Goal: Information Seeking & Learning: Learn about a topic

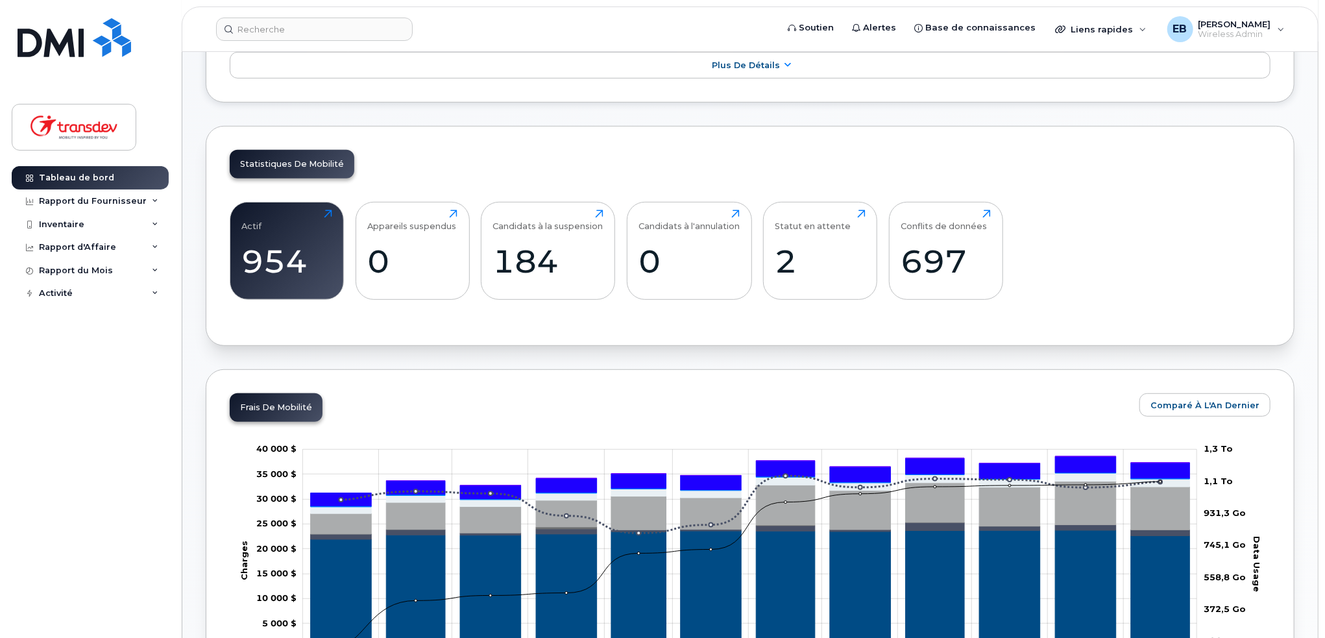
scroll to position [389, 0]
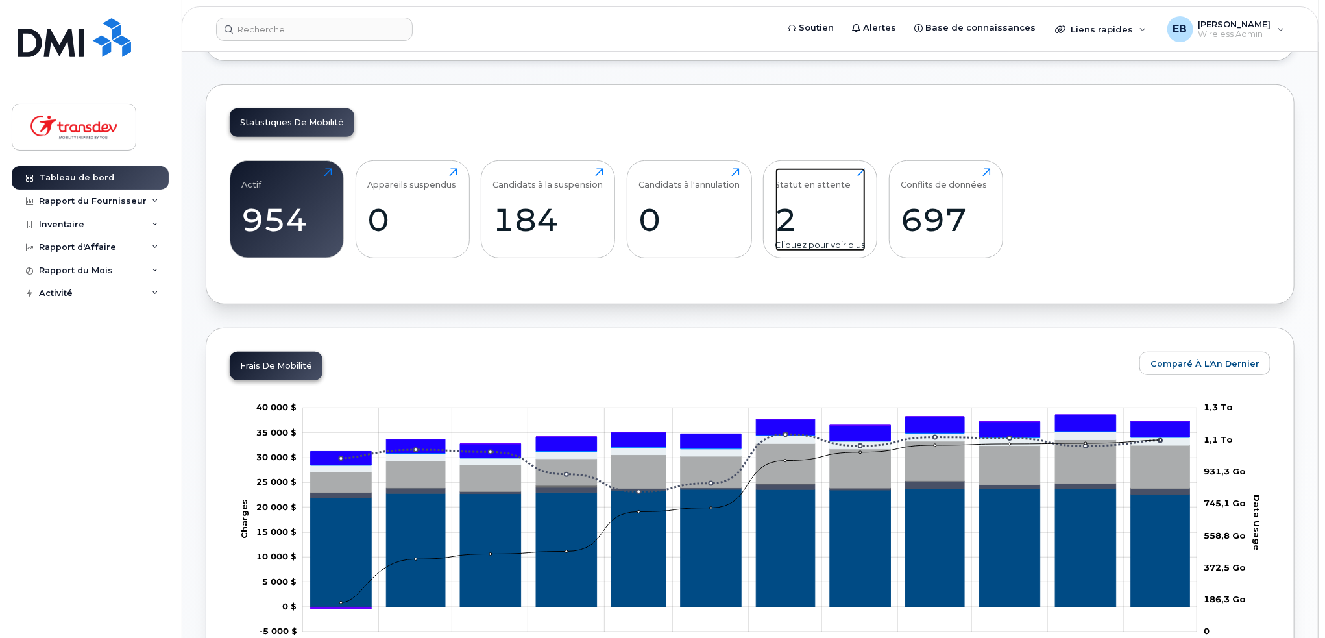
click at [788, 213] on div "2" at bounding box center [820, 220] width 90 height 38
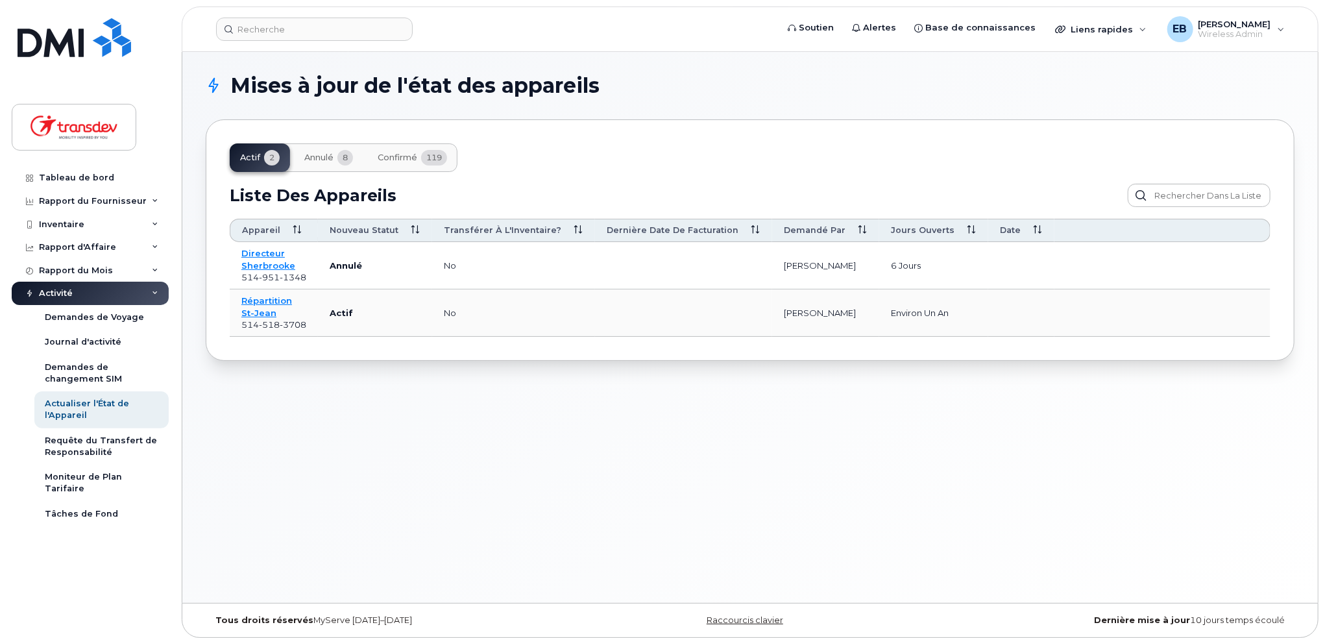
click at [334, 155] on span "Annulé" at bounding box center [318, 157] width 29 height 10
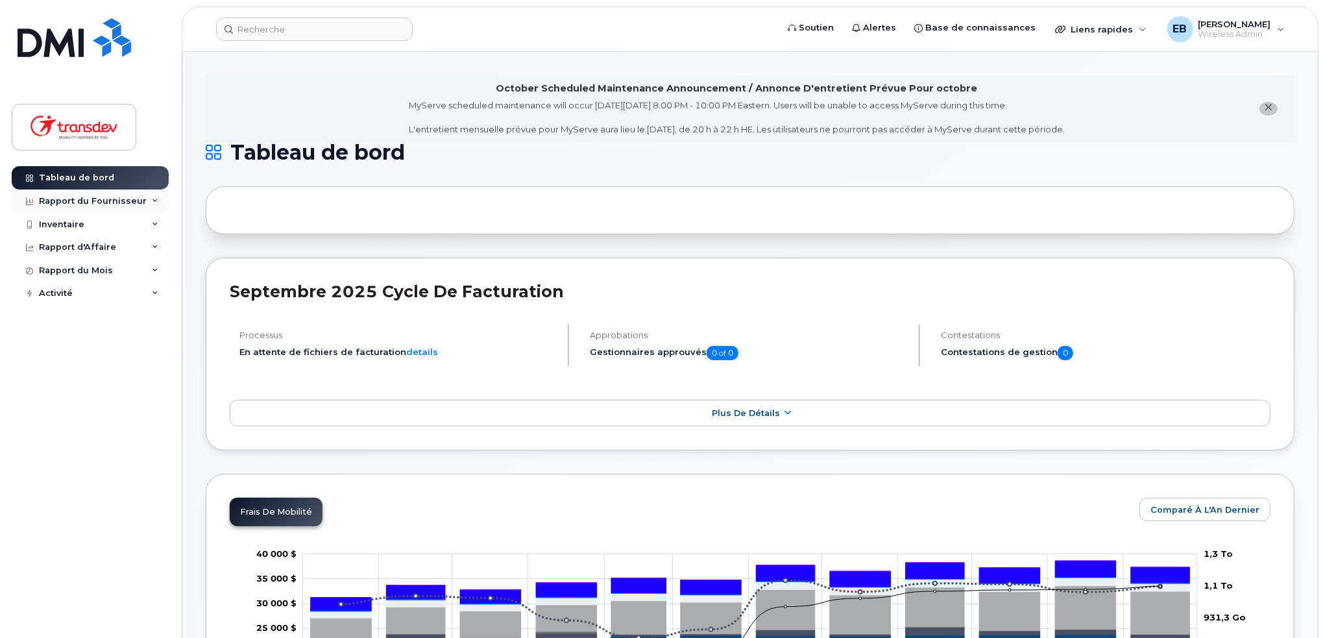
click at [68, 194] on div "Rapport du Fournisseur" at bounding box center [90, 200] width 157 height 23
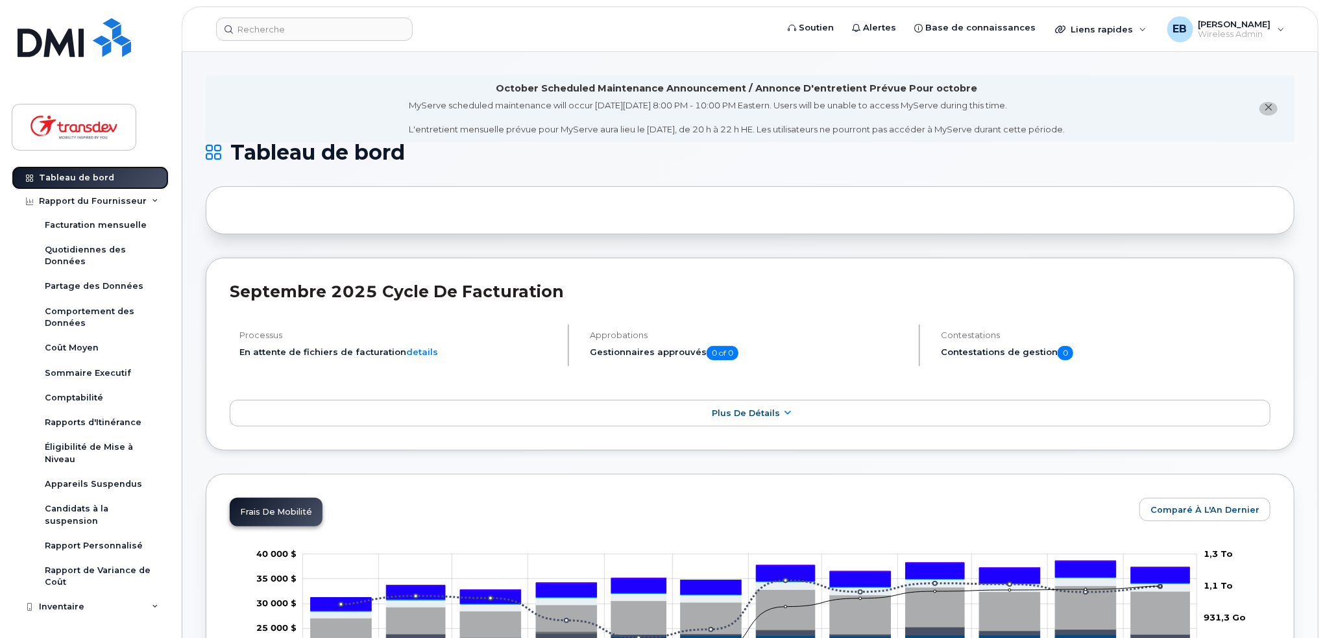
click at [91, 178] on div "Tableau de bord" at bounding box center [76, 178] width 75 height 10
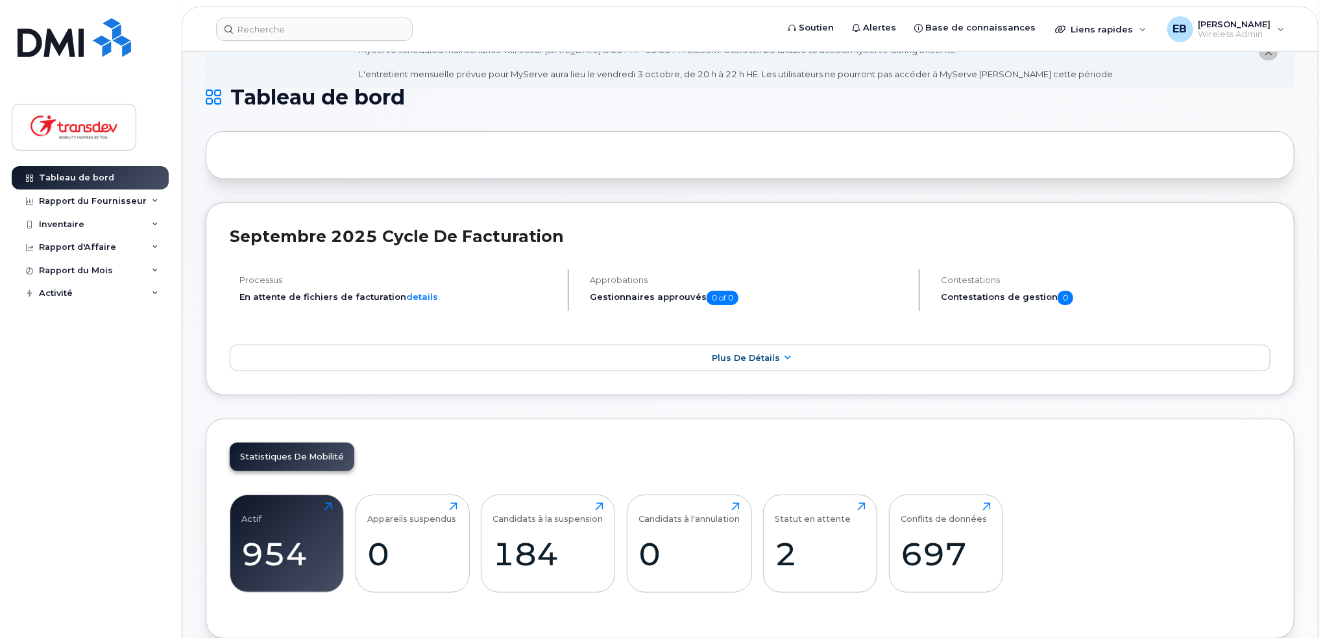
scroll to position [195, 0]
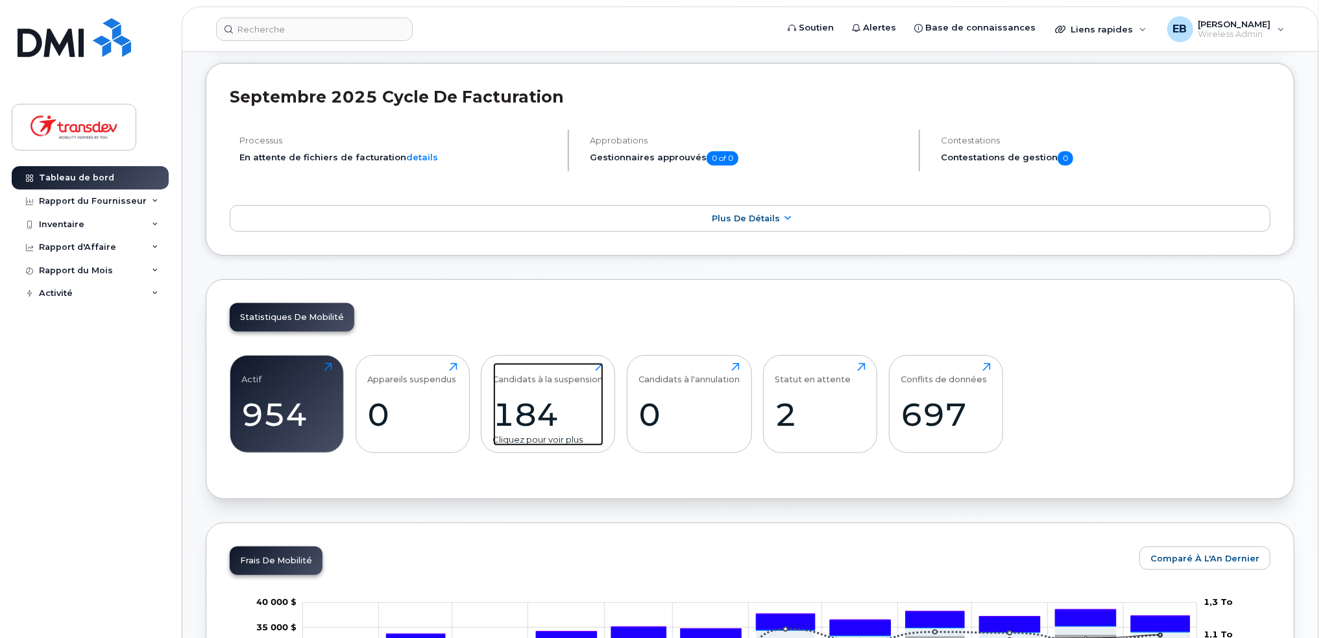
click at [522, 412] on div "184" at bounding box center [548, 414] width 110 height 38
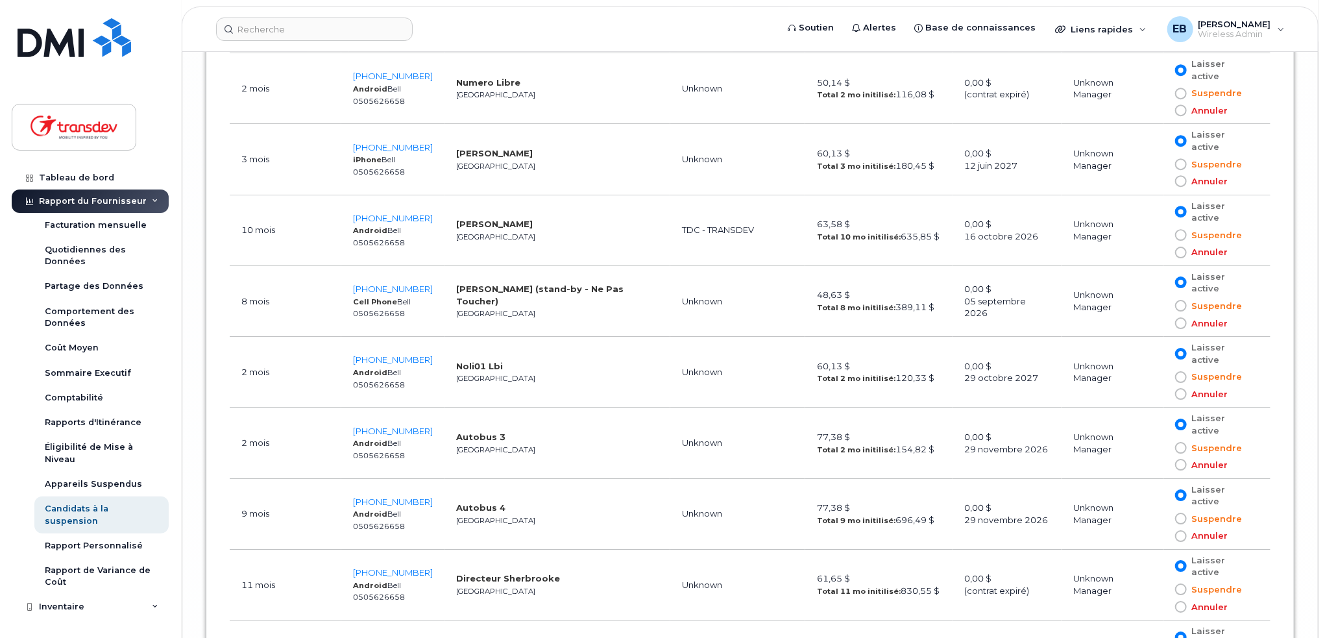
scroll to position [12616, 0]
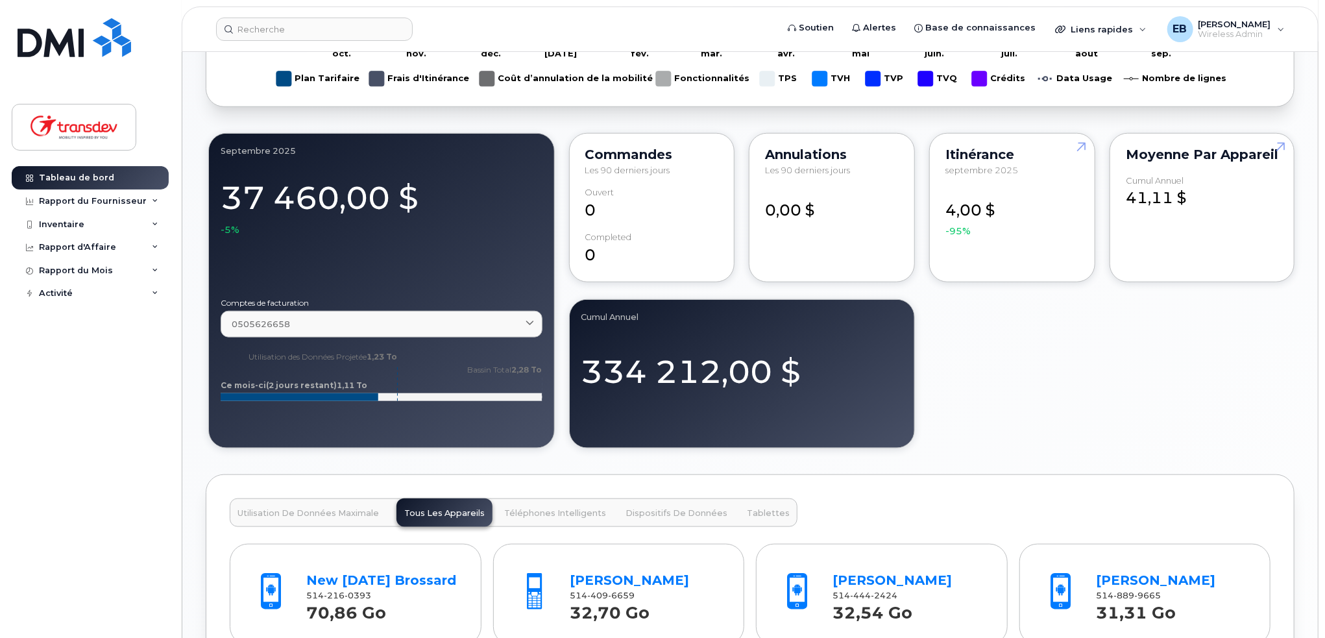
scroll to position [729, 0]
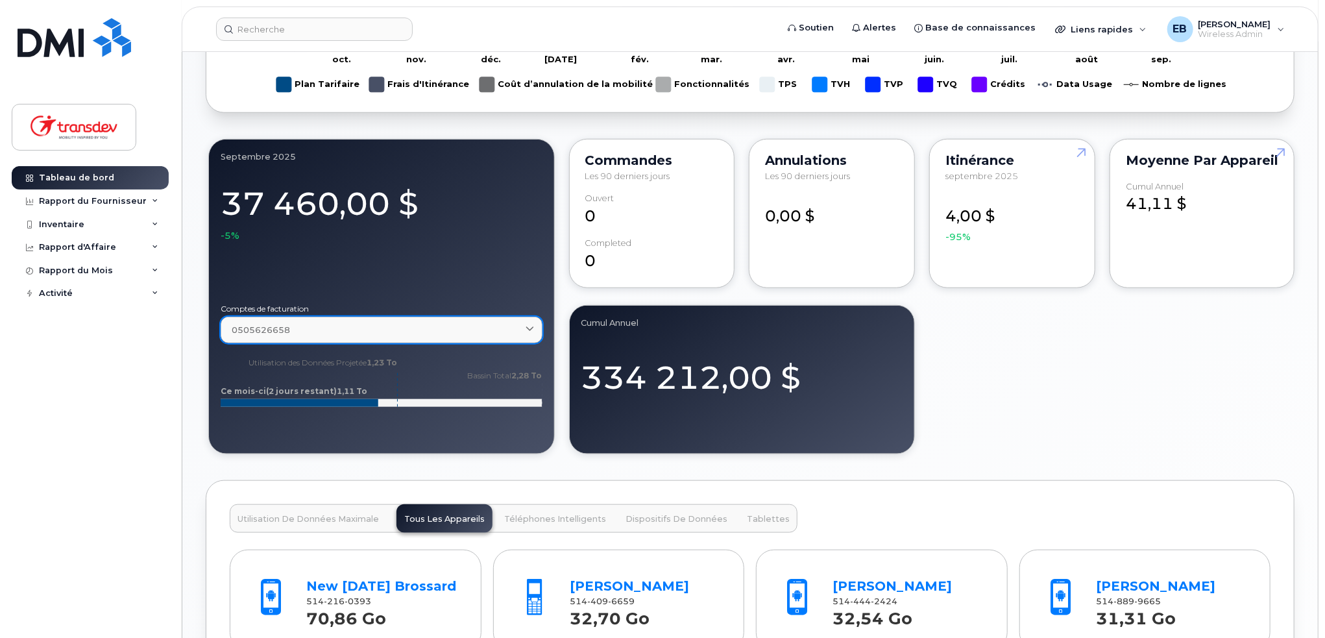
click at [526, 330] on span at bounding box center [530, 330] width 12 height 12
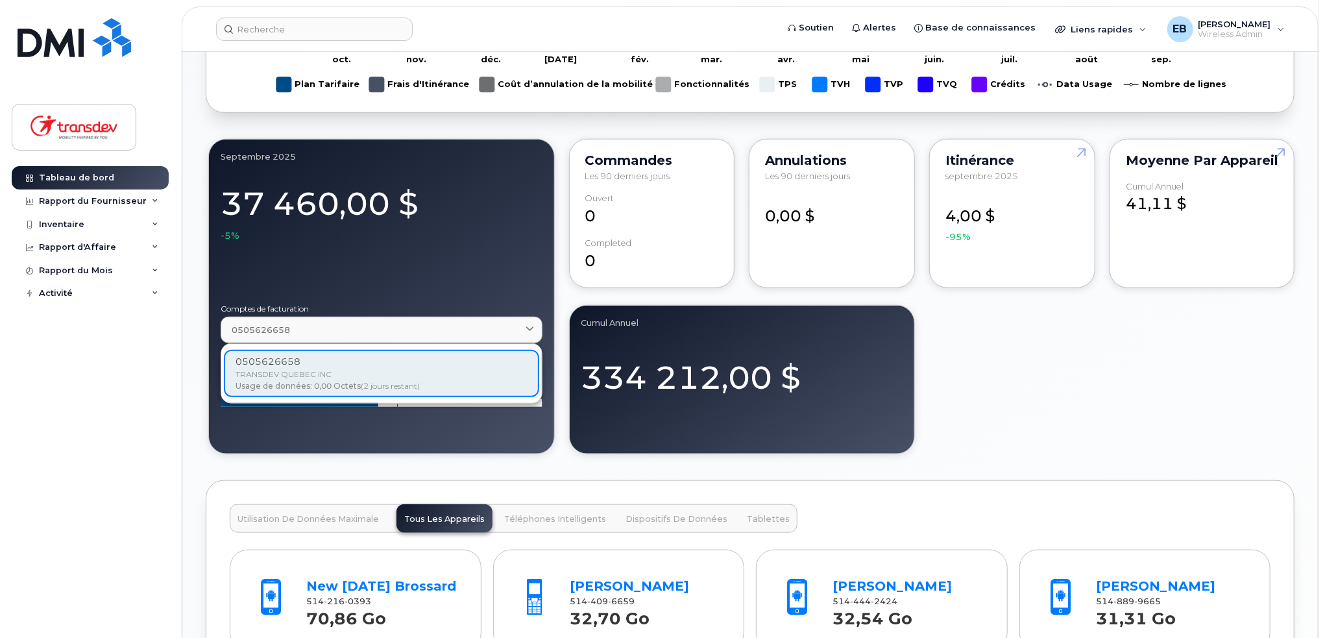
click at [443, 368] on div "0505626658 TRANSDEV QUEBEC INC Usage de données: 0,00 Octets (2 jours restant)" at bounding box center [381, 373] width 315 height 47
click at [877, 367] on div "334 212,00 $" at bounding box center [742, 372] width 322 height 56
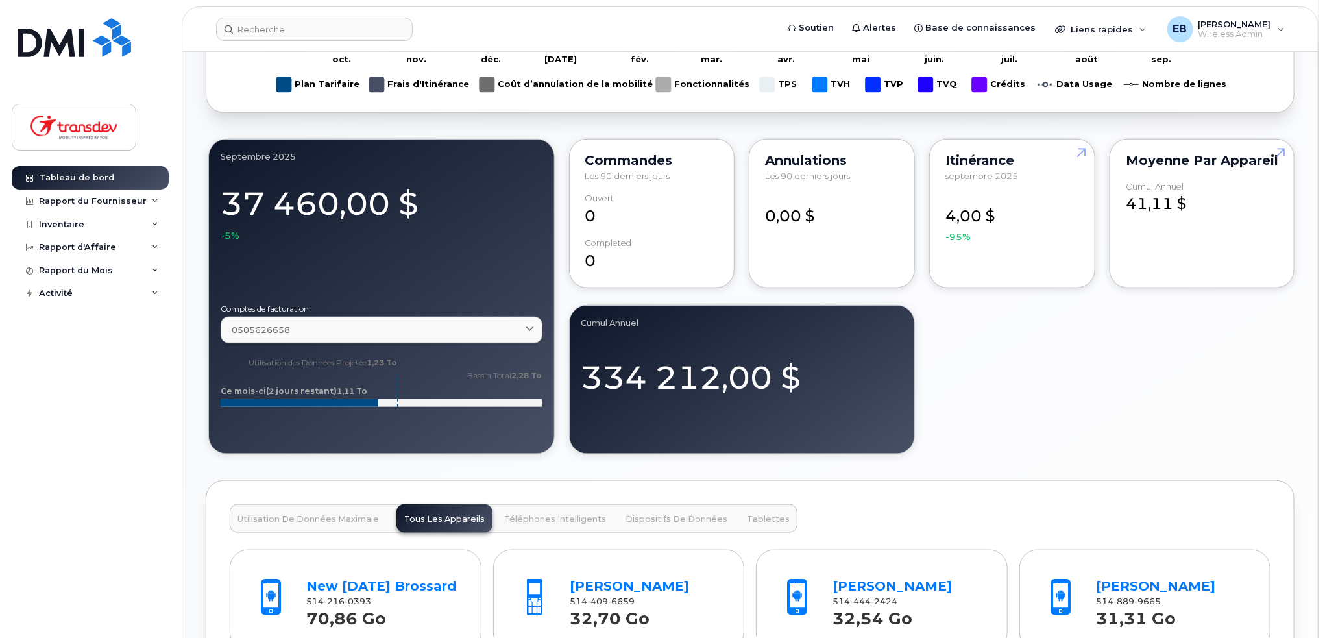
click at [249, 154] on div "septembre 2025" at bounding box center [382, 156] width 322 height 10
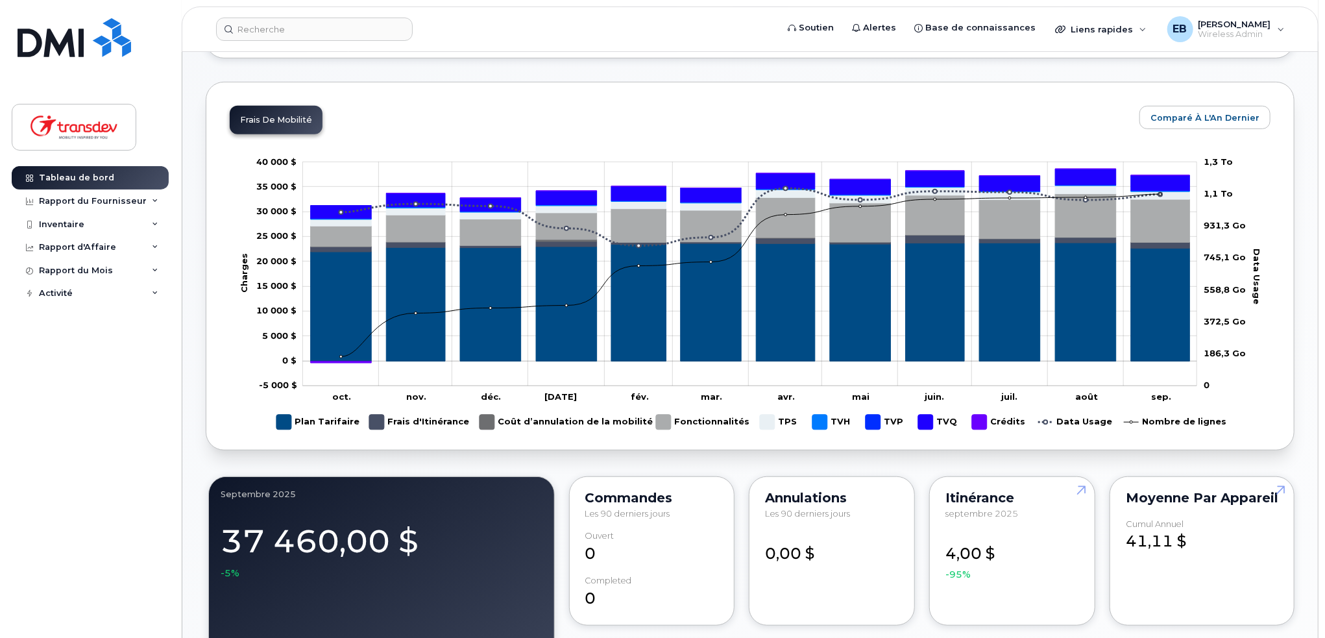
scroll to position [210, 0]
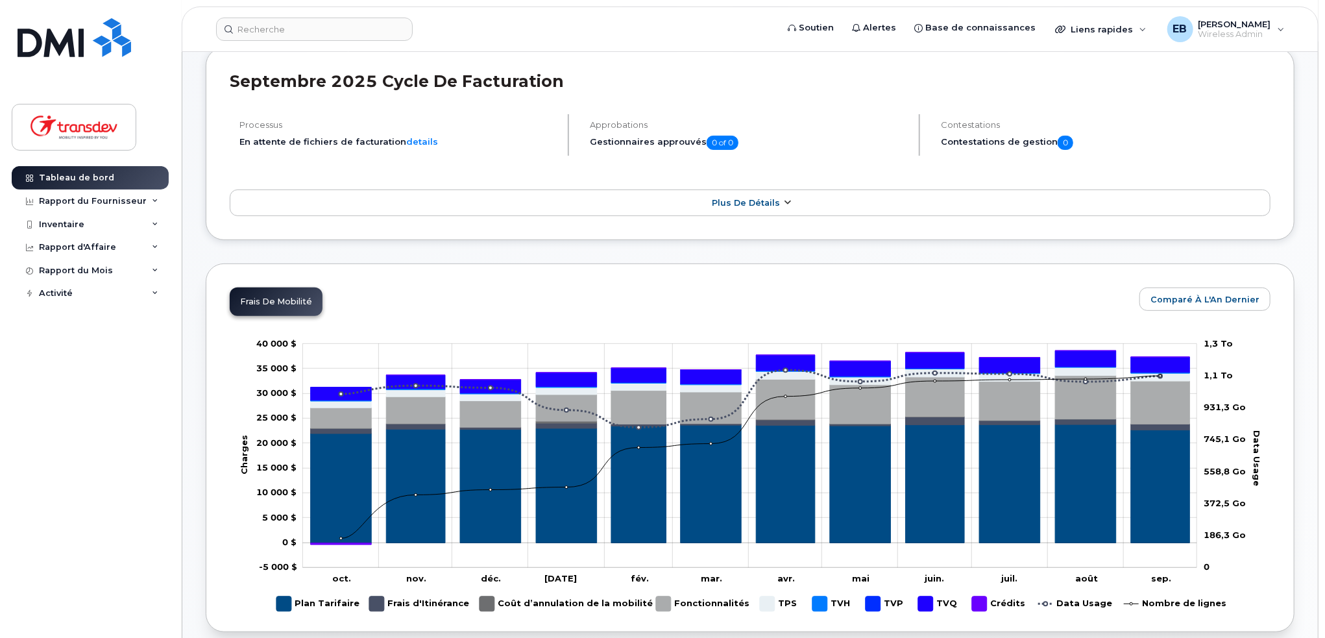
click at [705, 207] on link "Plus de détails" at bounding box center [750, 202] width 1041 height 27
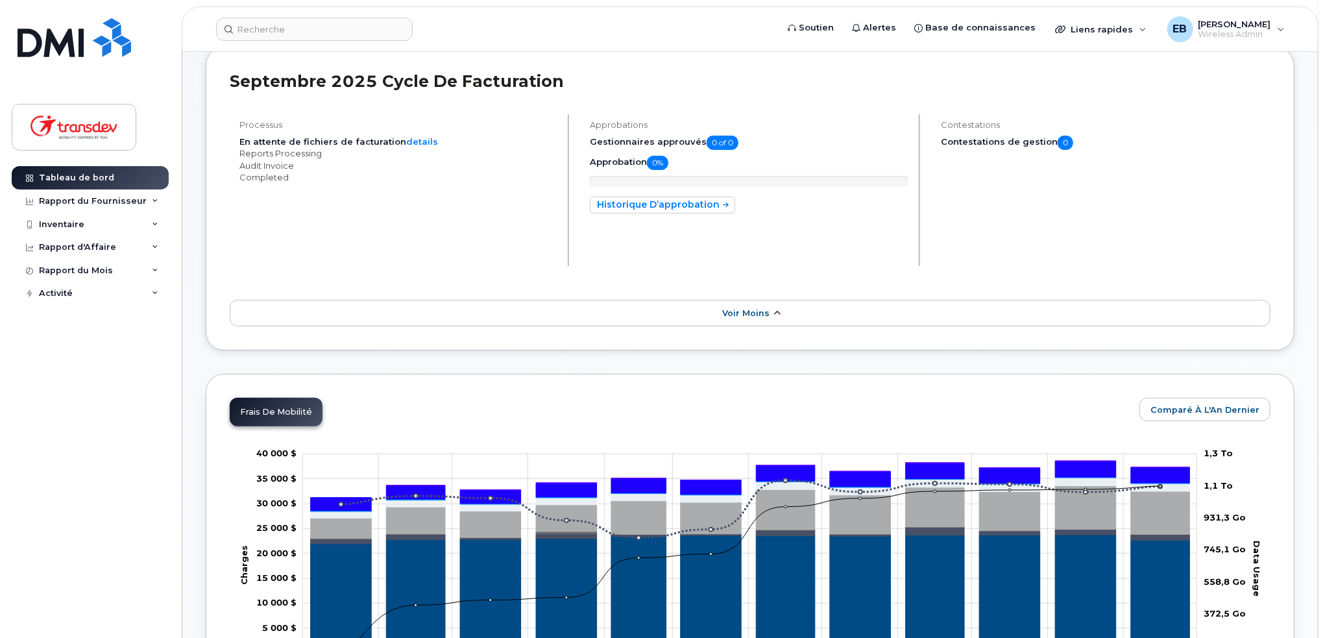
click at [718, 314] on link "Voir moins" at bounding box center [750, 313] width 1041 height 27
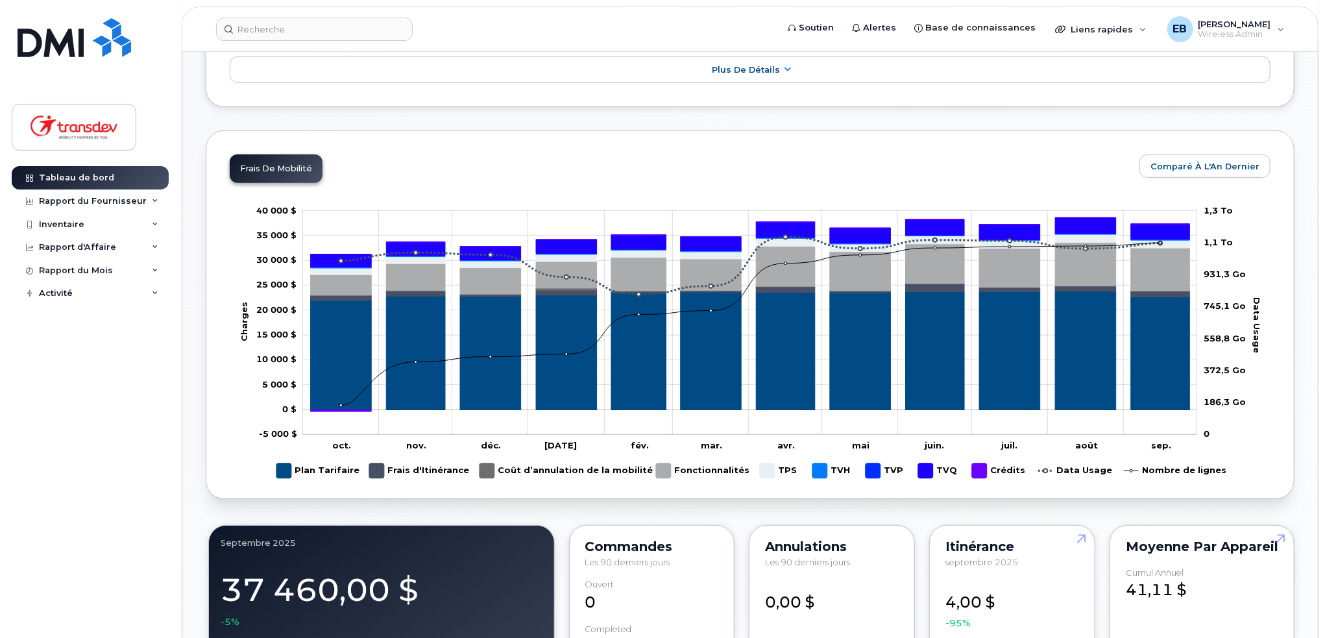
scroll to position [340, 0]
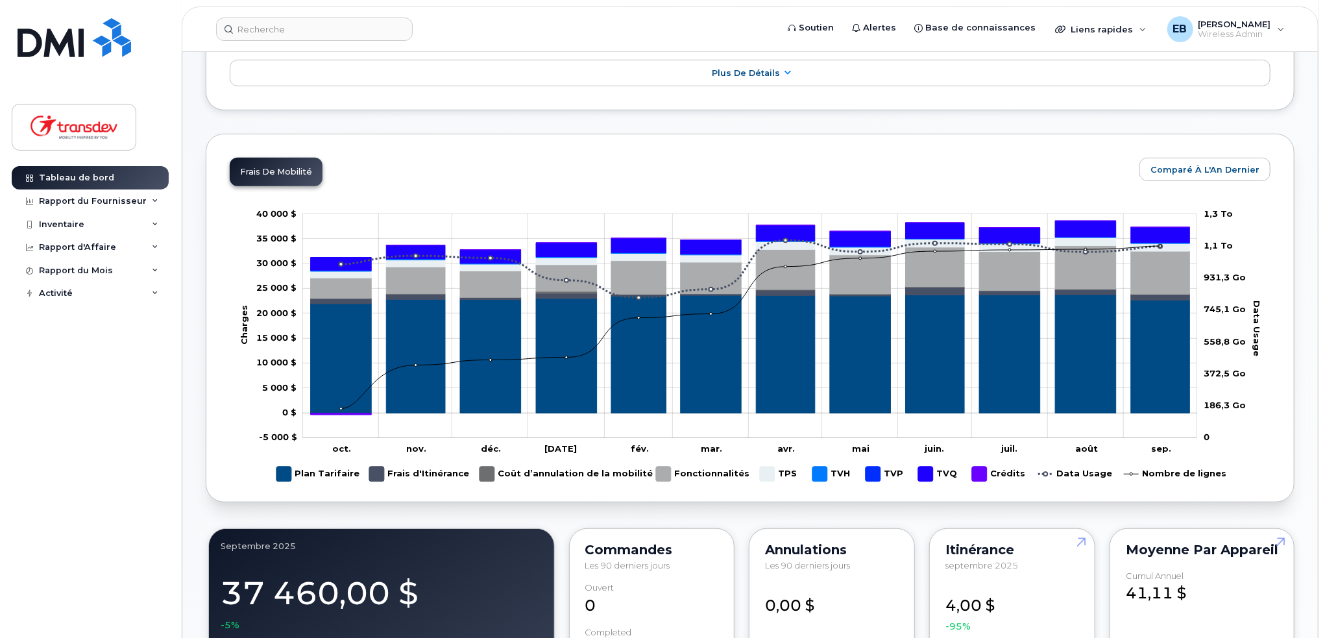
click at [630, 181] on div "Frais de mobilité Comparé à l'An Dernier Zoom Arrière Charges 10 000 $ -15 000 …" at bounding box center [750, 318] width 1089 height 369
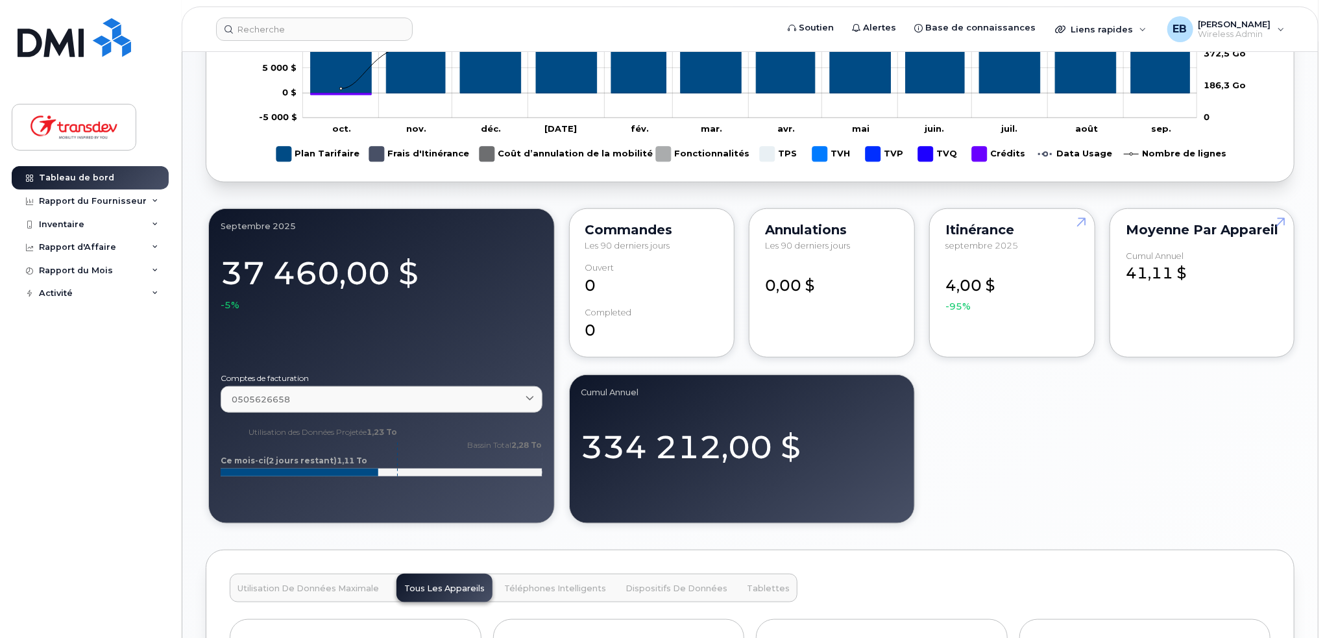
scroll to position [664, 0]
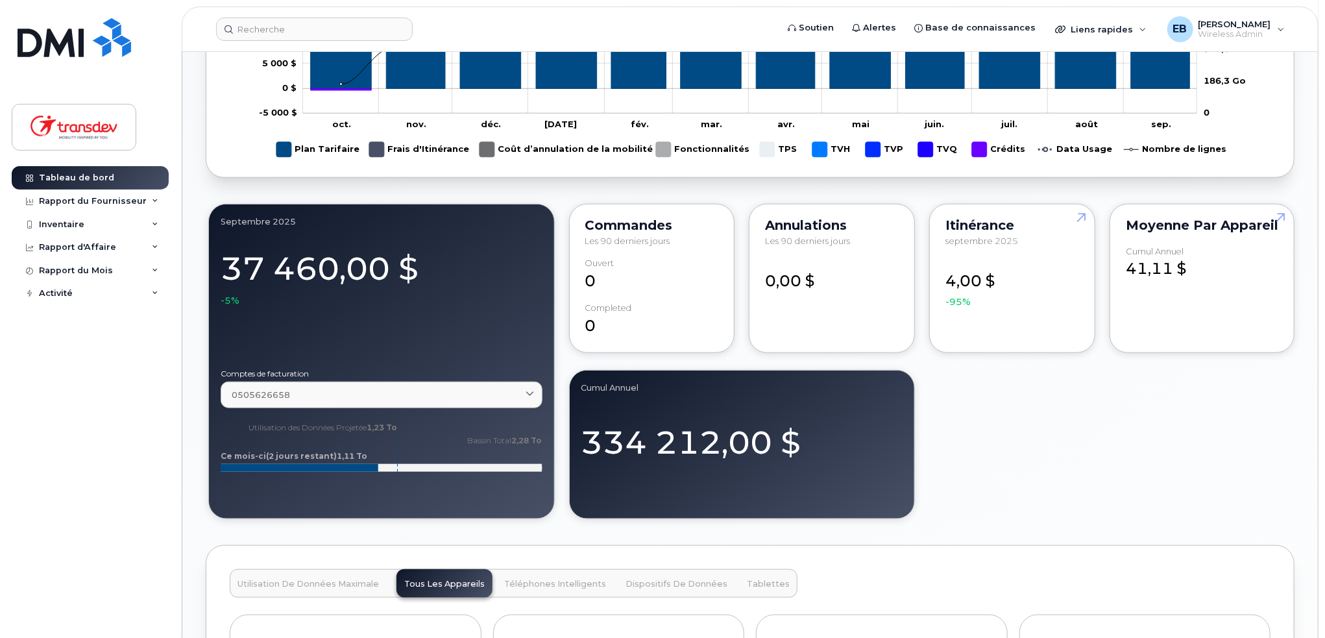
click at [977, 419] on div "septembre 2025 37 460,00 $ -5% Comptes de facturation 0505626658 0505626658 TRA…" at bounding box center [750, 361] width 1089 height 321
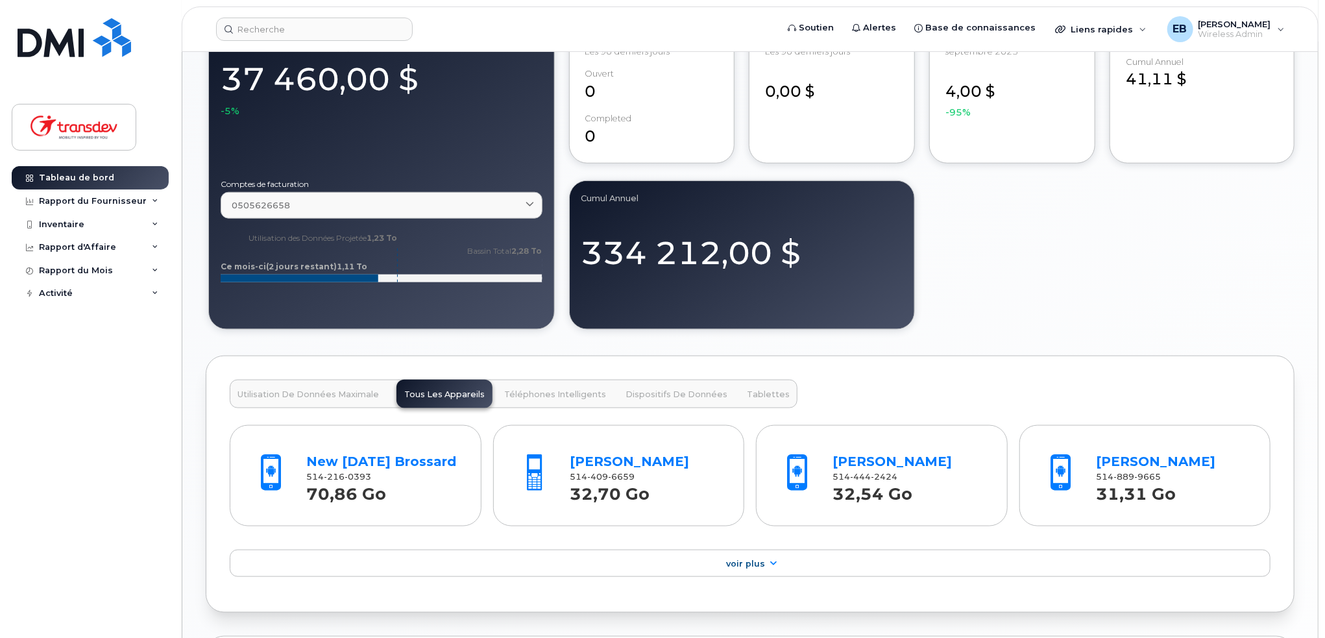
scroll to position [859, 0]
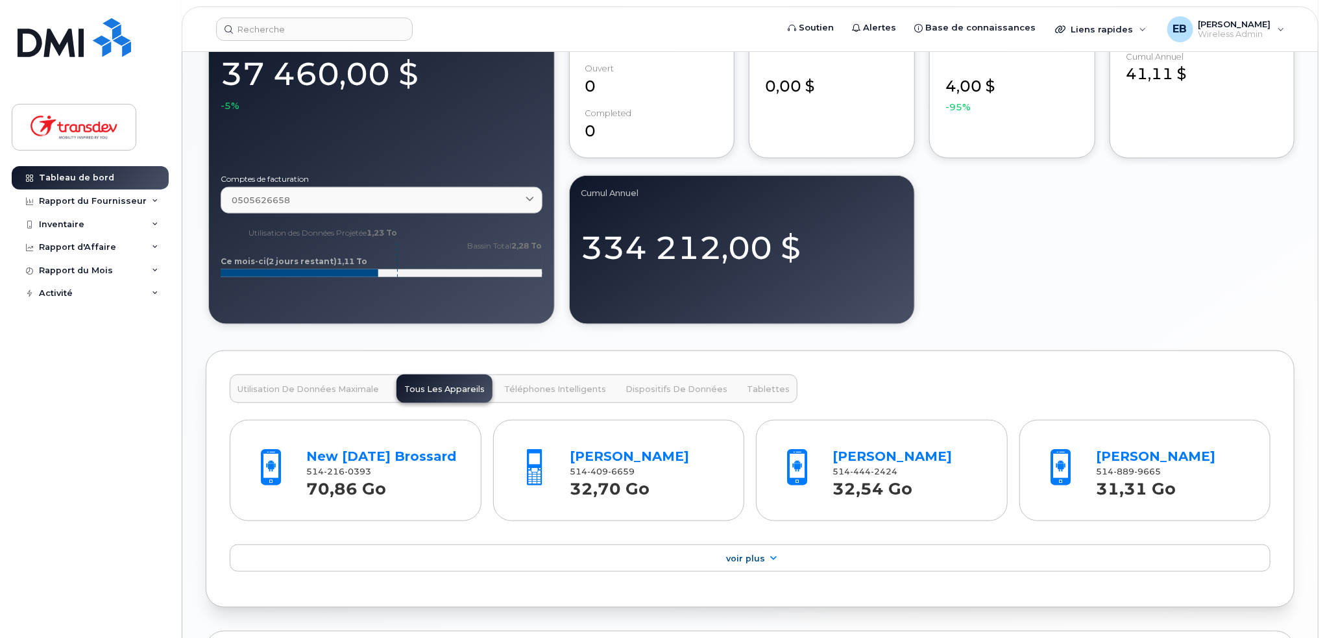
click at [354, 381] on button "Utilisation de Données Maximale" at bounding box center [308, 388] width 157 height 29
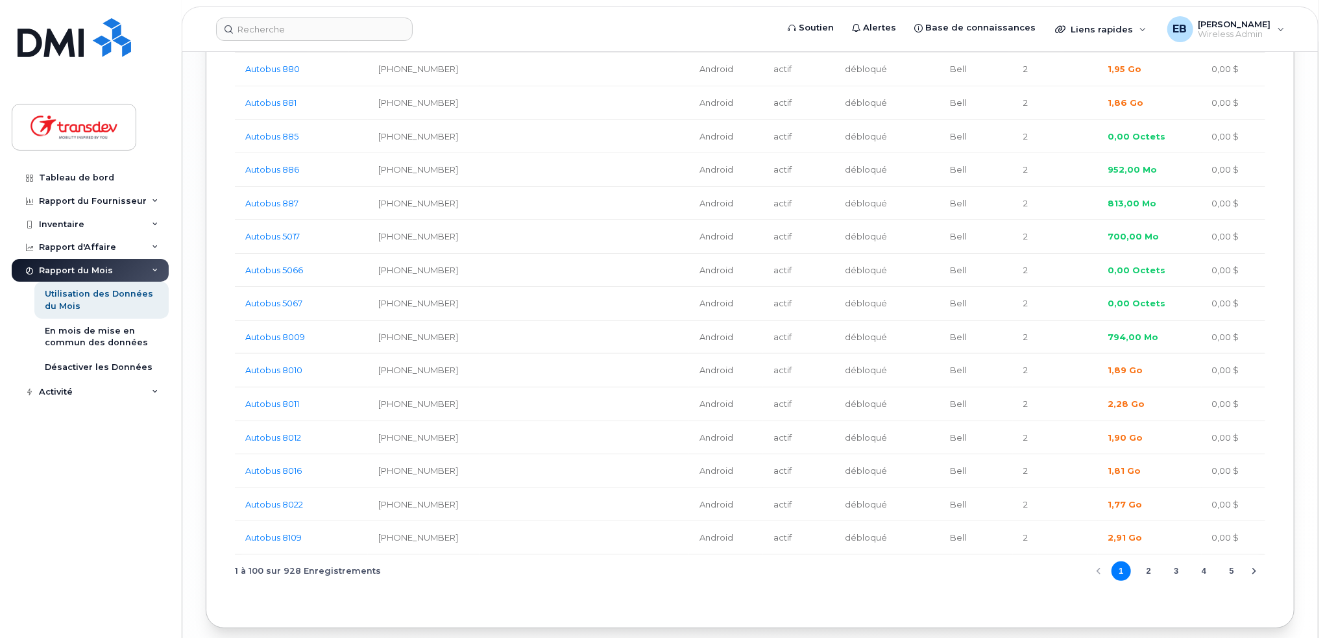
scroll to position [3447, 0]
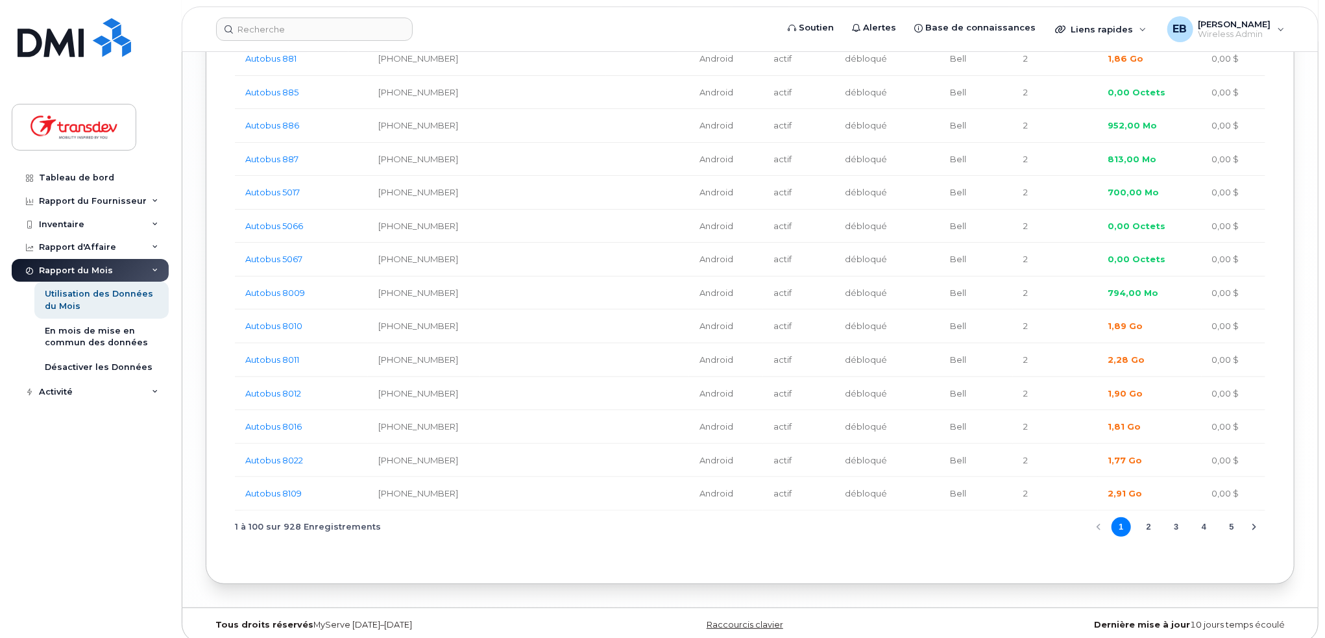
click at [1150, 518] on button "2" at bounding box center [1148, 526] width 19 height 19
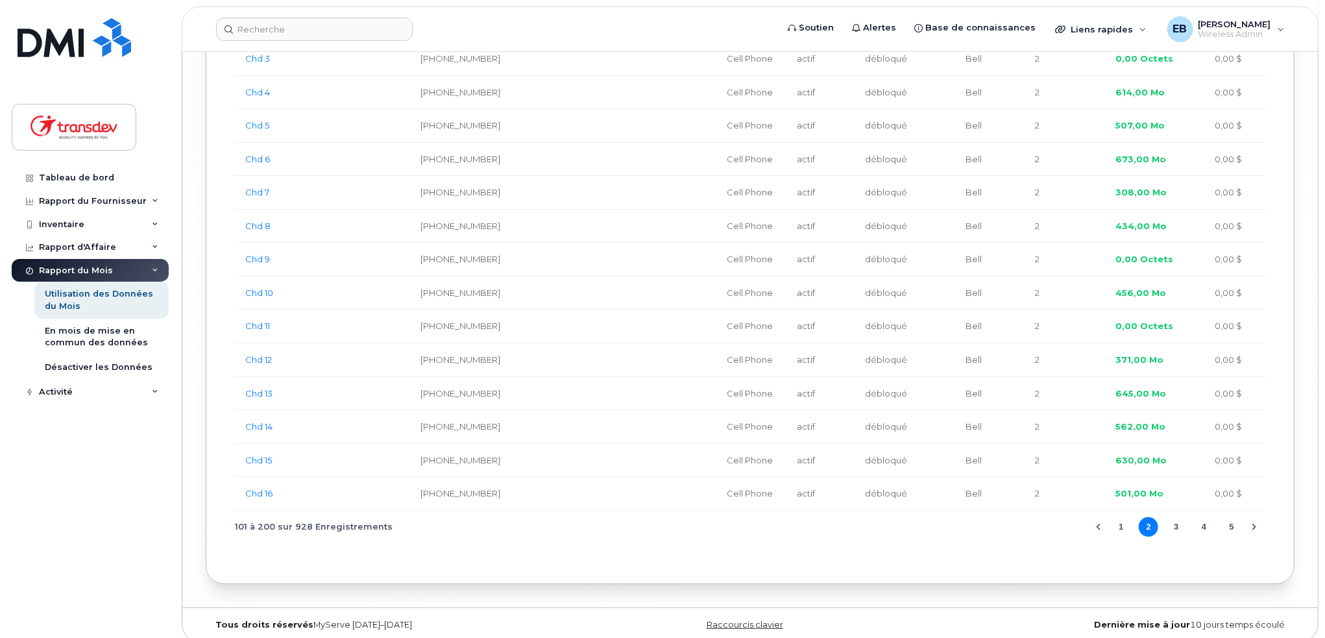
click at [1176, 517] on button "3" at bounding box center [1176, 526] width 19 height 19
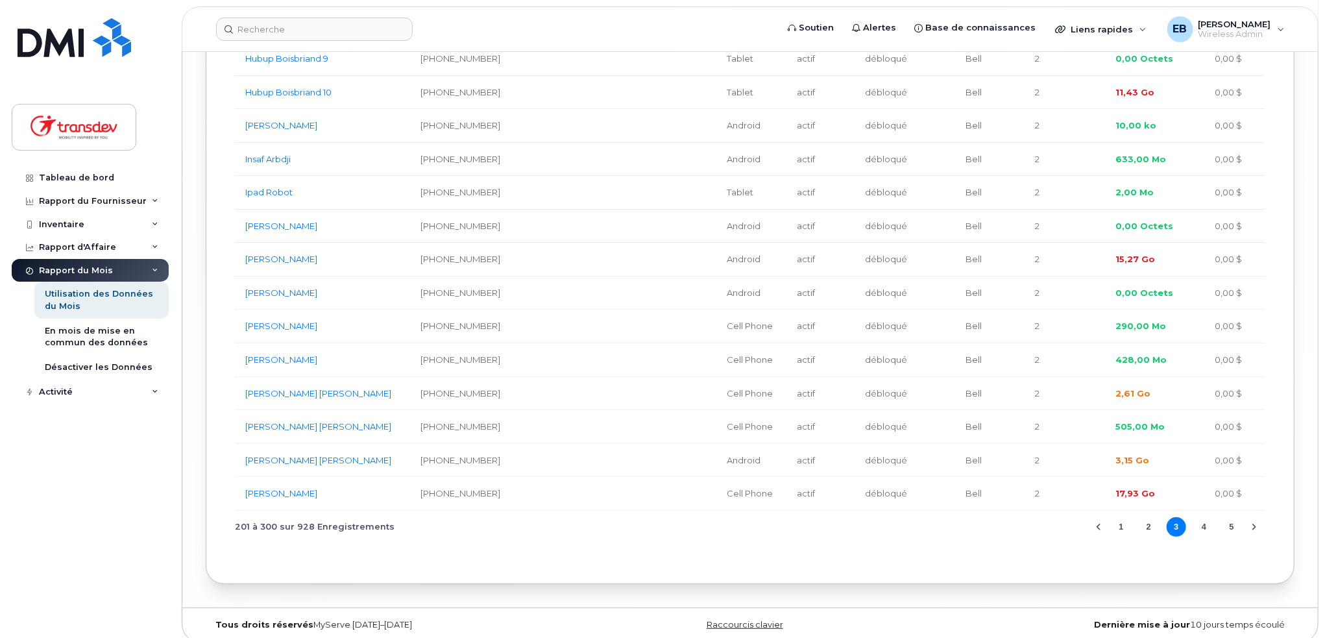
click at [1204, 523] on button "4" at bounding box center [1204, 526] width 19 height 19
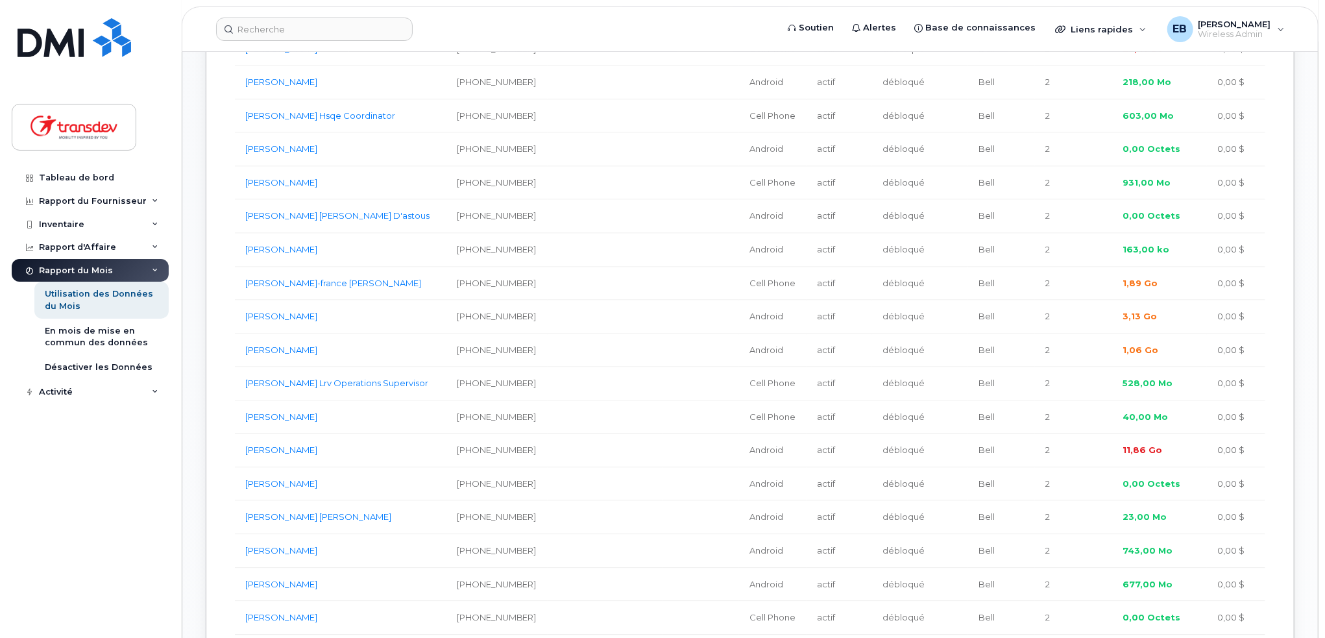
scroll to position [1825, 0]
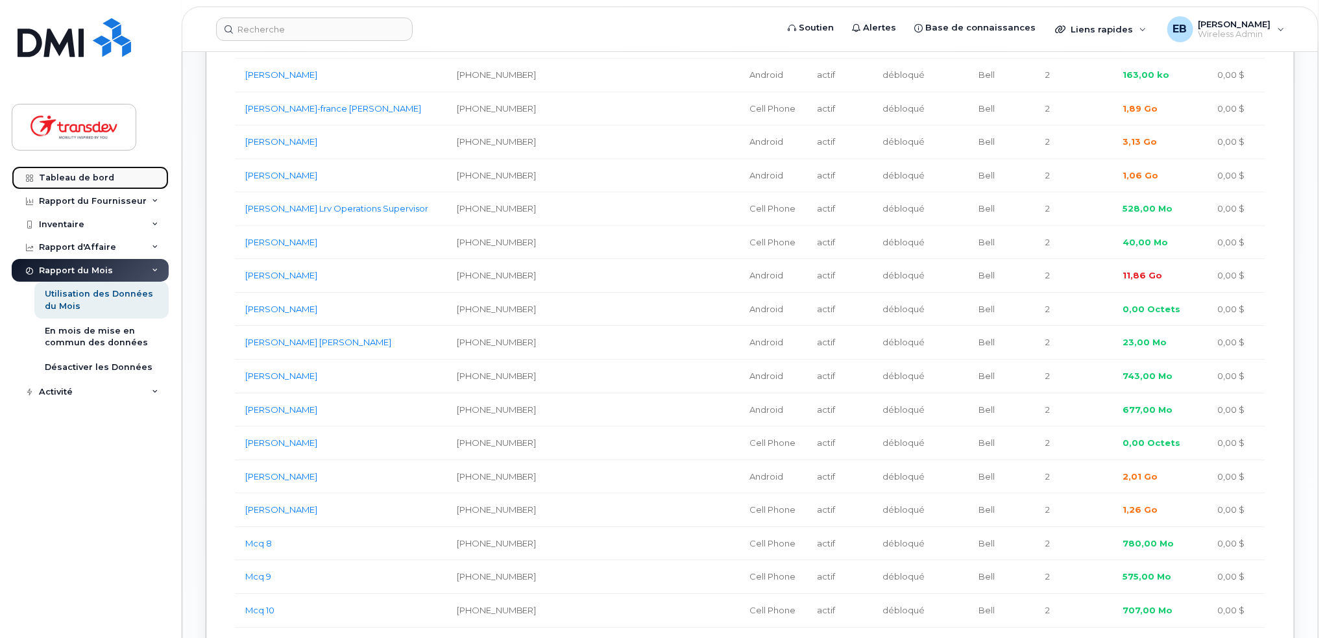
click at [83, 173] on div "Tableau de bord" at bounding box center [76, 178] width 75 height 10
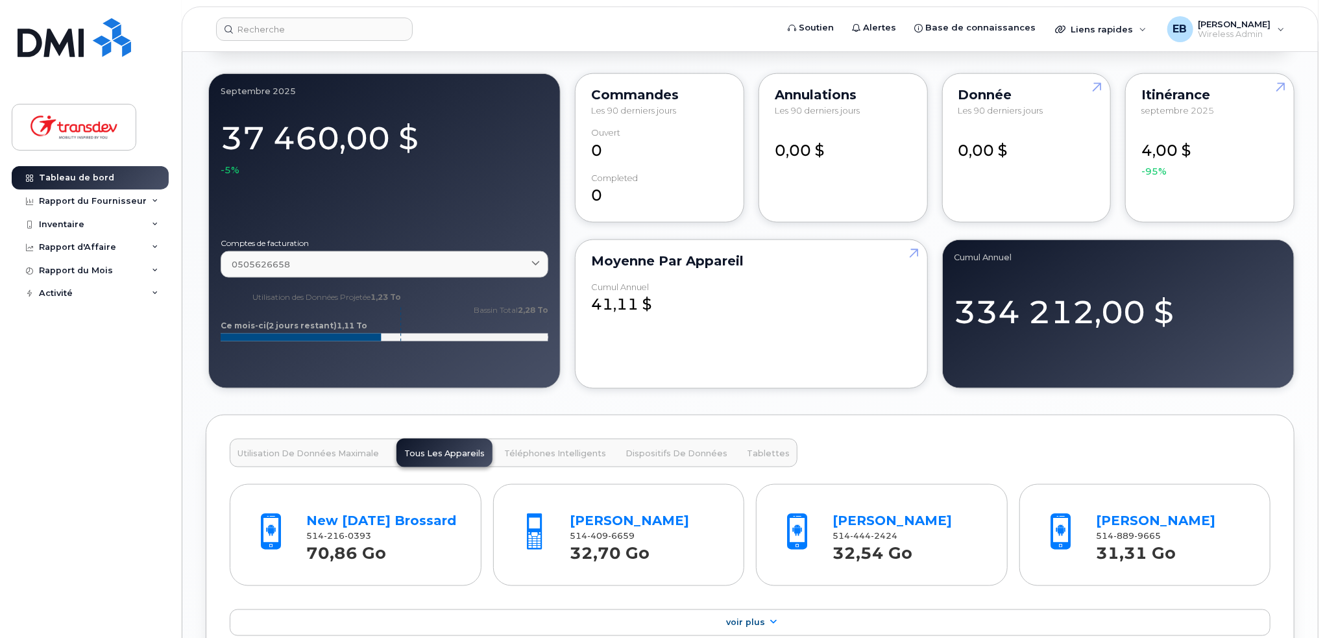
scroll to position [1103, 0]
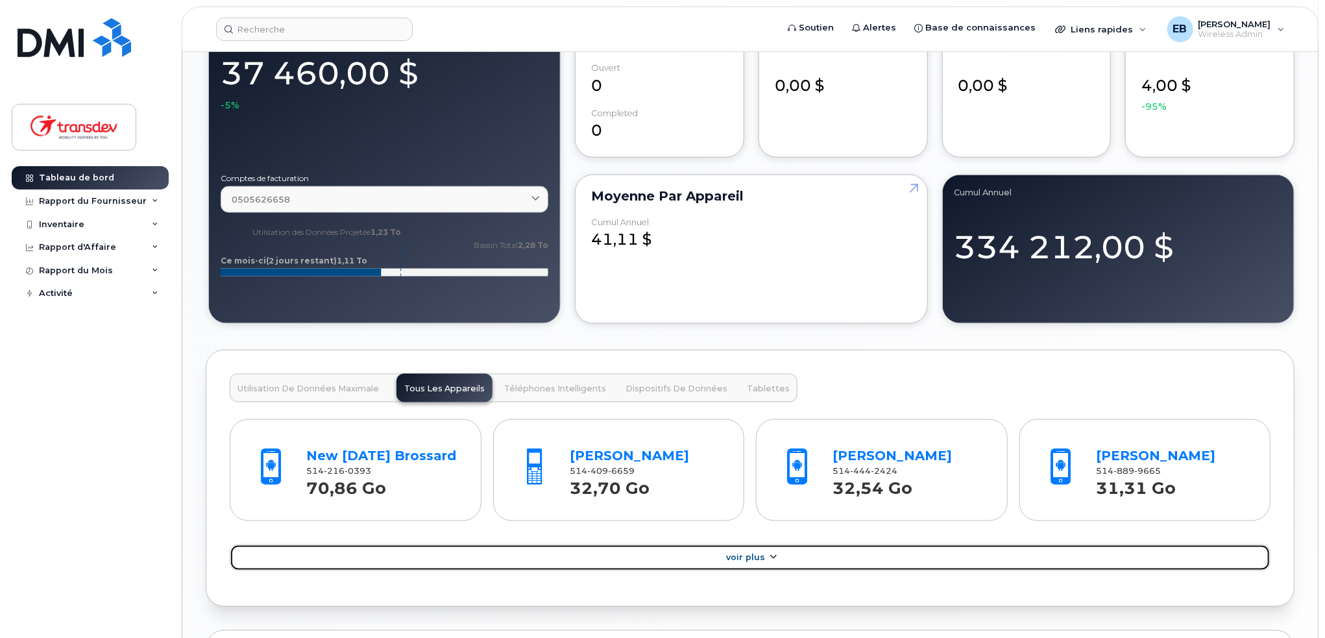
click at [786, 561] on link "Voir Plus" at bounding box center [750, 557] width 1041 height 27
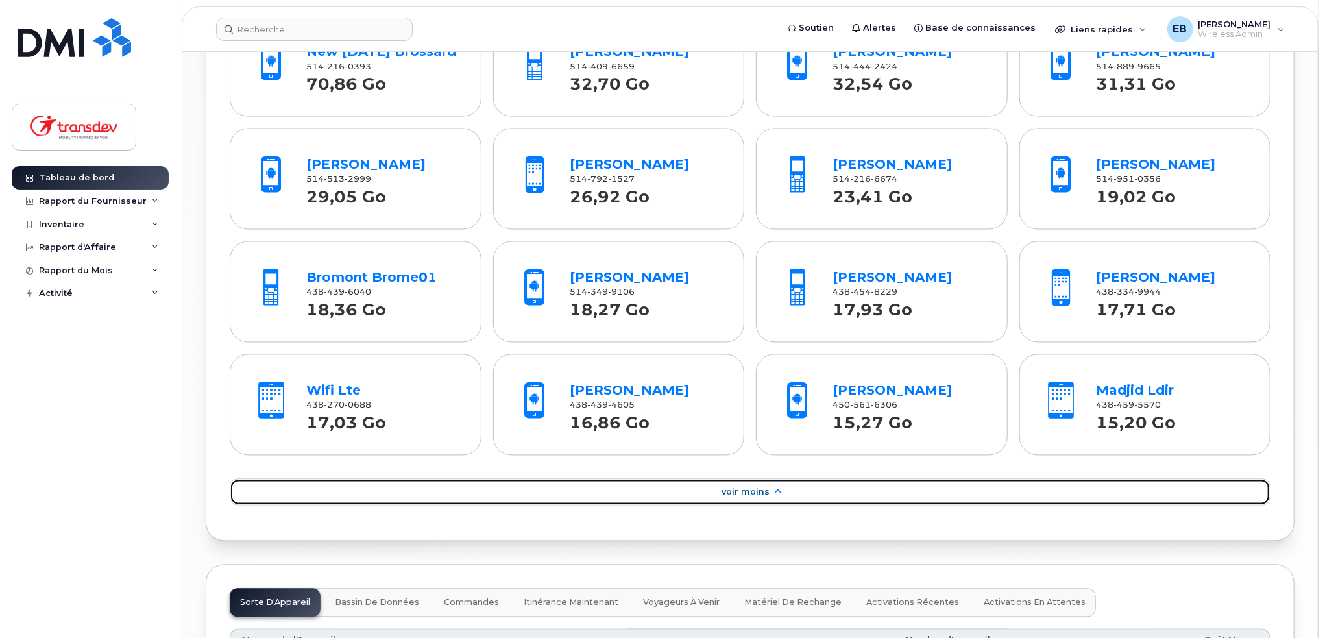
scroll to position [1557, 0]
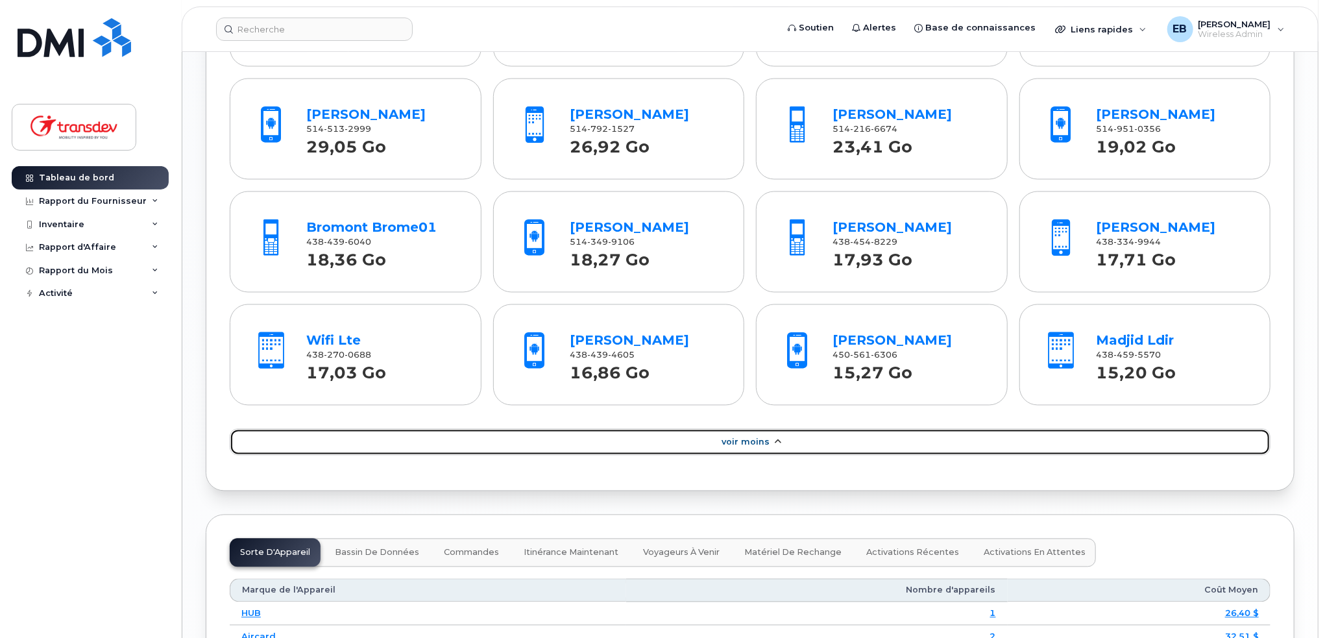
click at [729, 437] on span "Voir Moins" at bounding box center [746, 442] width 48 height 10
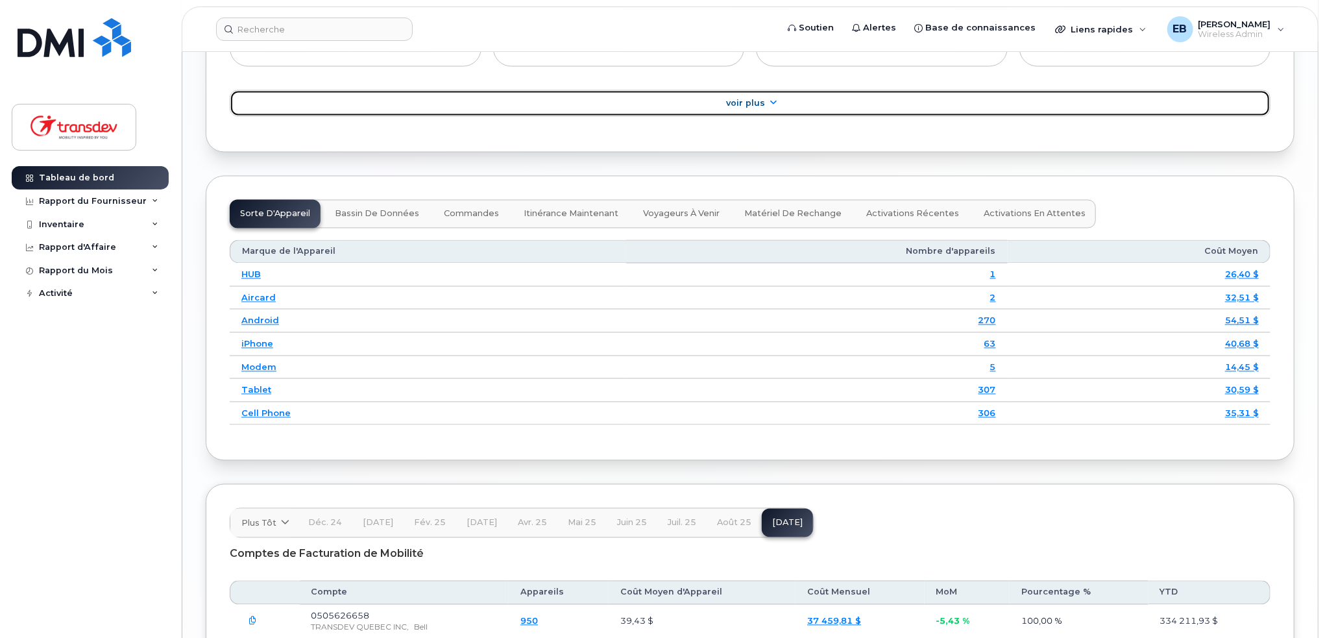
scroll to position [1686, 0]
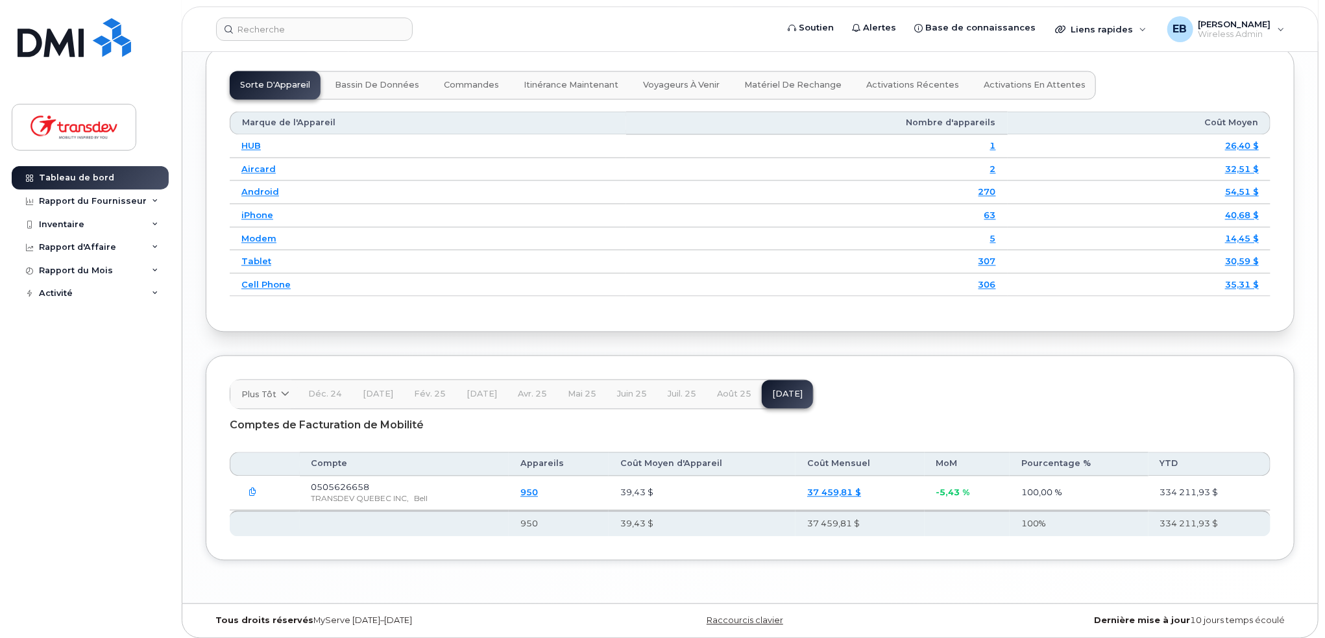
click at [720, 389] on span "août 25" at bounding box center [734, 394] width 34 height 10
click at [681, 382] on button "juil. 25" at bounding box center [681, 394] width 49 height 29
click at [626, 389] on span "juin 25" at bounding box center [632, 394] width 30 height 10
click at [558, 394] on button "mai 25" at bounding box center [581, 394] width 49 height 29
click at [521, 391] on span "avr. 25" at bounding box center [532, 394] width 29 height 10
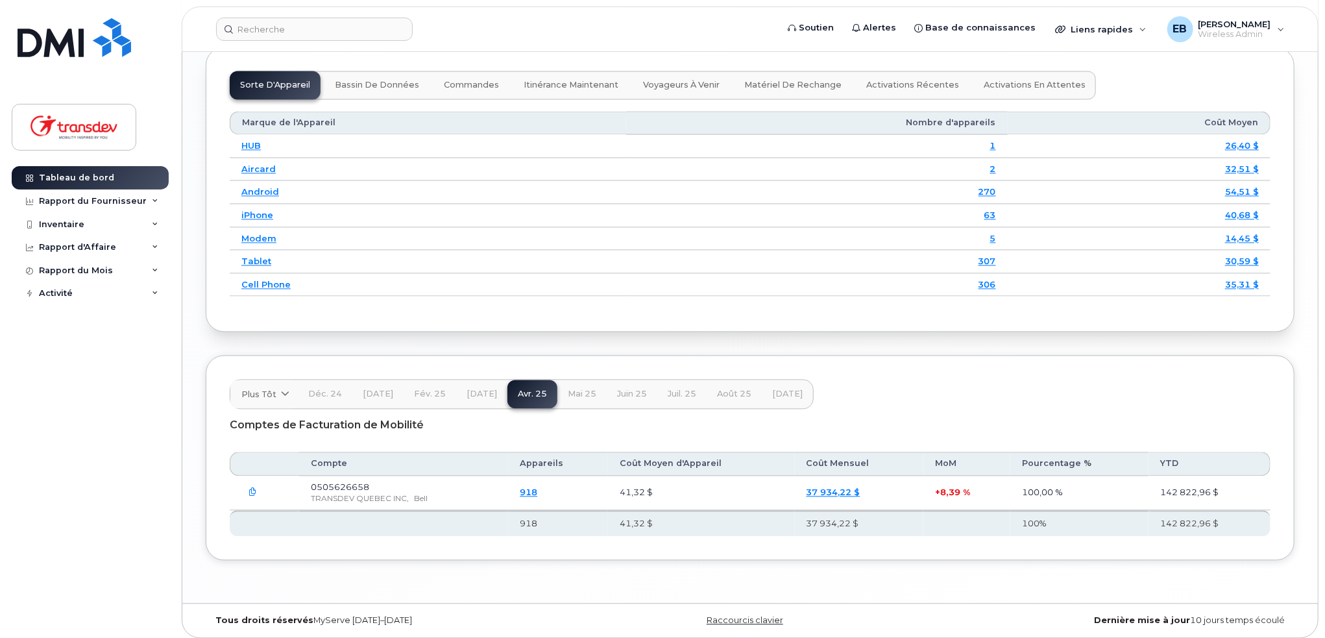
click at [467, 389] on span "[DATE]" at bounding box center [482, 394] width 30 height 10
click at [432, 389] on span "fév. 25" at bounding box center [430, 394] width 32 height 10
click at [787, 394] on button "[DATE]" at bounding box center [787, 394] width 51 height 29
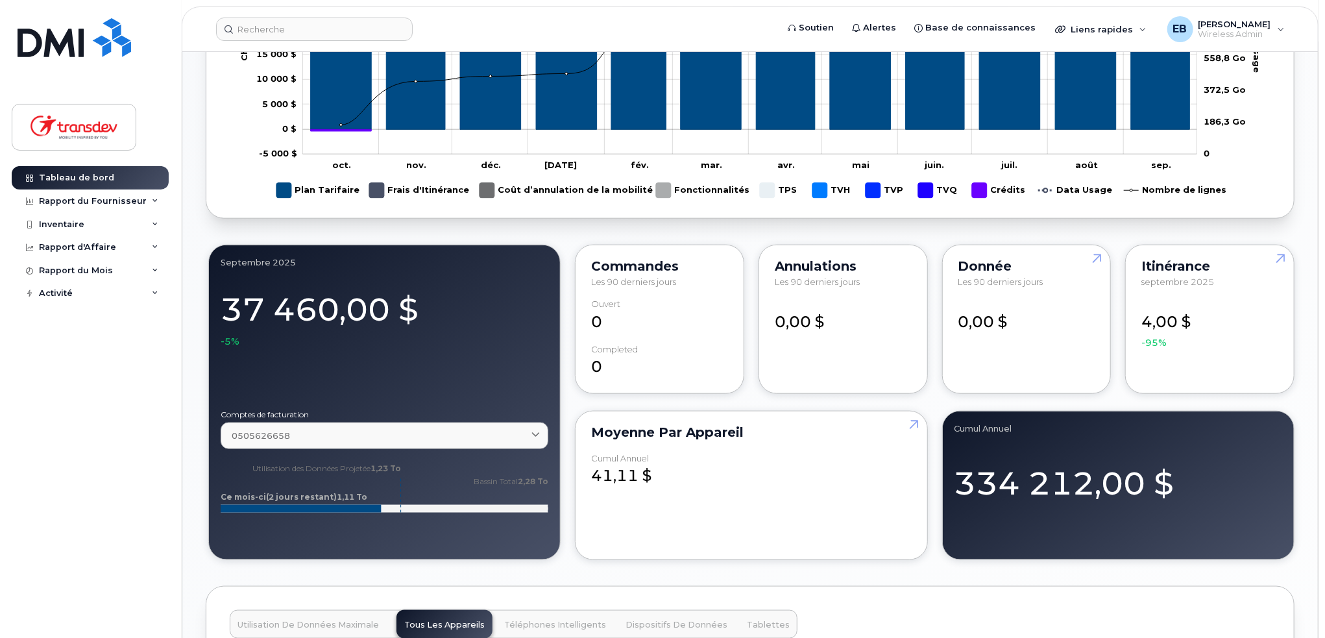
scroll to position [908, 0]
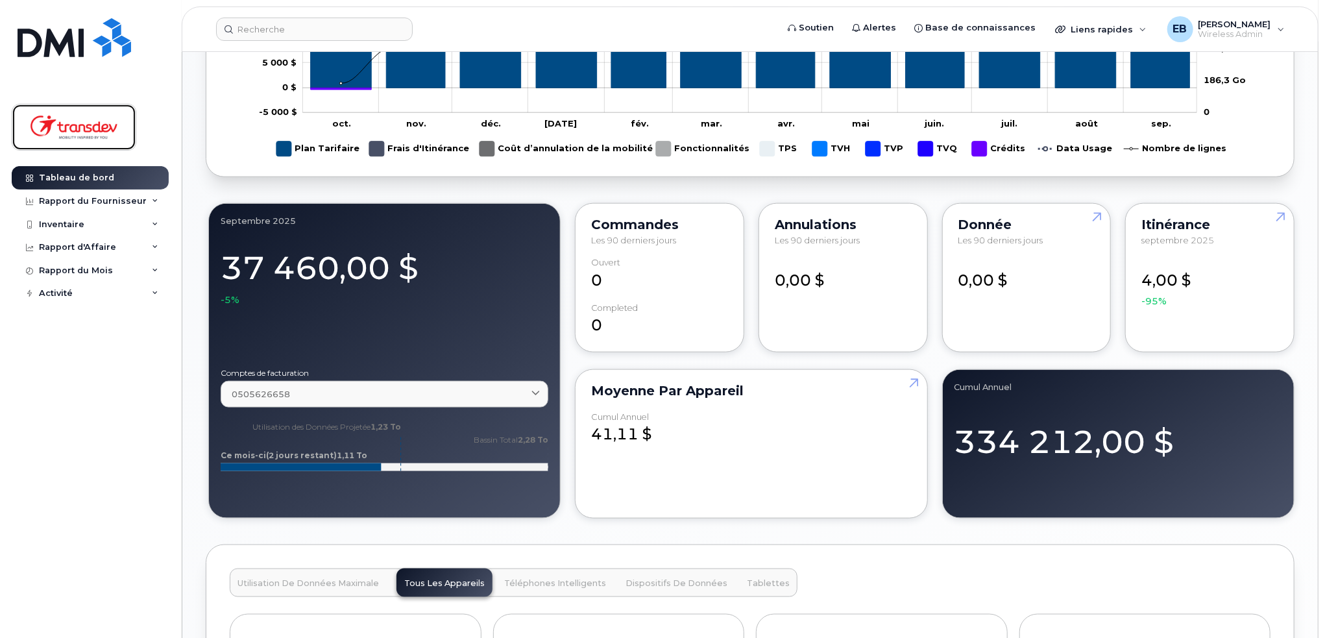
click at [109, 138] on img at bounding box center [74, 127] width 100 height 38
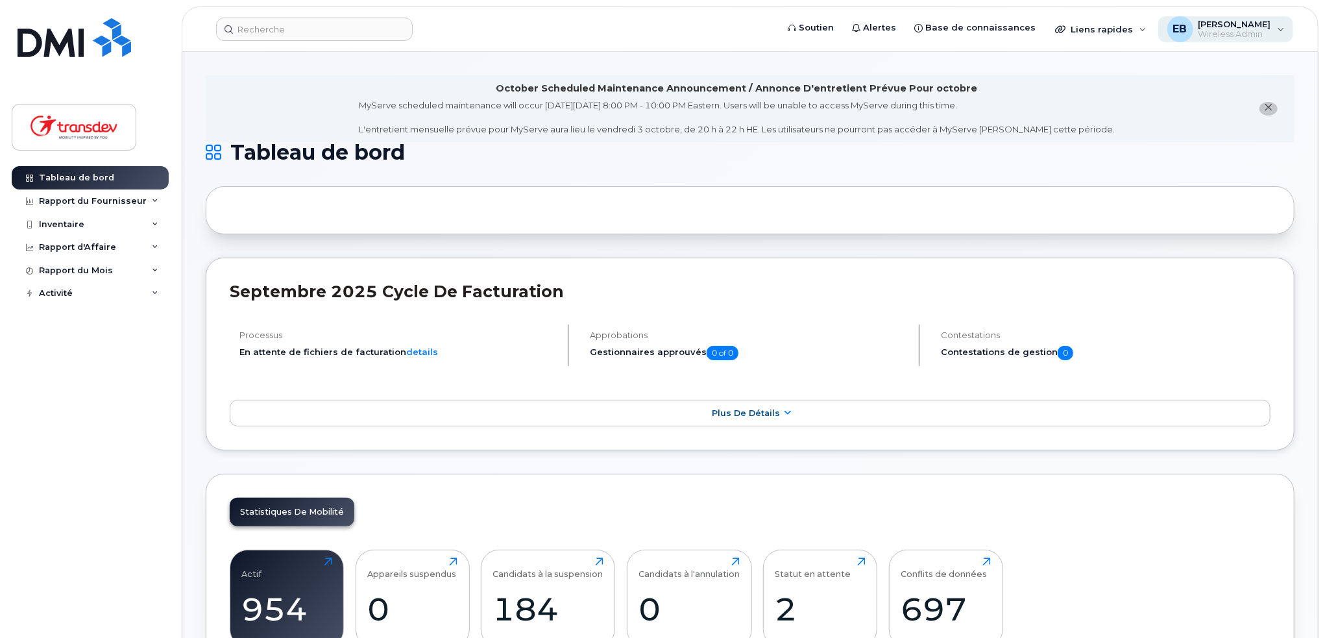
click at [1269, 29] on span "Wireless Admin" at bounding box center [1235, 34] width 73 height 10
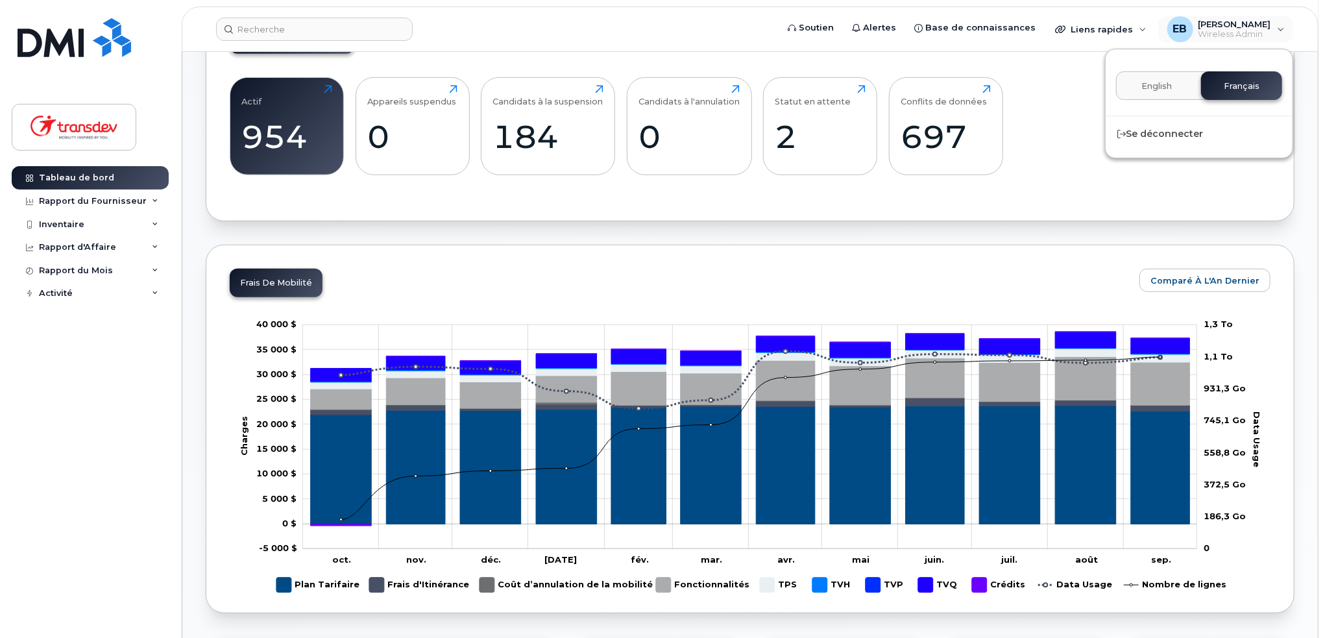
scroll to position [454, 0]
